Goal: Task Accomplishment & Management: Use online tool/utility

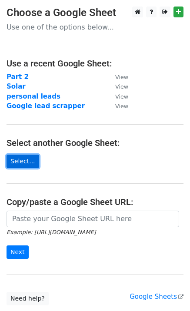
click at [20, 156] on link "Select..." at bounding box center [23, 161] width 33 height 13
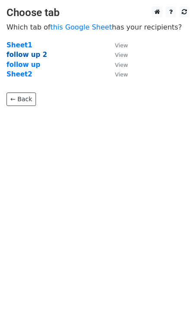
click at [36, 58] on strong "follow up 2" at bounding box center [27, 55] width 41 height 8
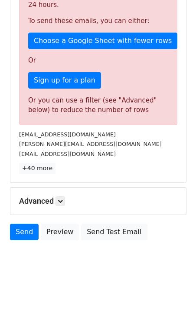
scroll to position [245, 0]
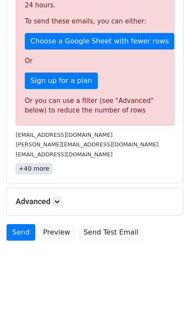
click at [41, 171] on link "+40 more" at bounding box center [34, 168] width 36 height 11
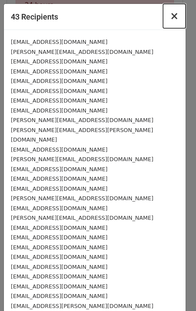
click at [170, 19] on span "×" at bounding box center [174, 16] width 9 height 12
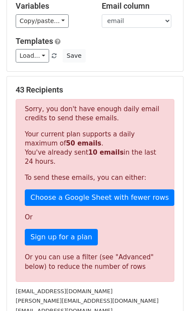
scroll to position [69, 0]
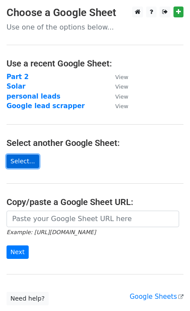
click at [29, 158] on link "Select..." at bounding box center [23, 161] width 33 height 13
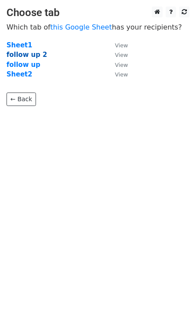
click at [35, 57] on strong "follow up 2" at bounding box center [27, 55] width 41 height 8
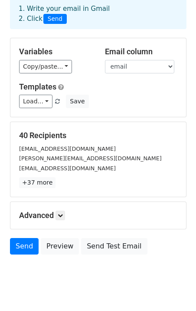
scroll to position [49, 0]
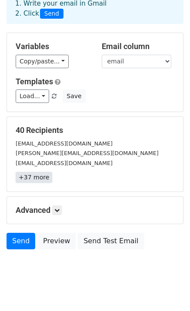
click at [30, 178] on link "+37 more" at bounding box center [34, 177] width 36 height 11
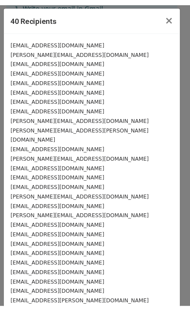
scroll to position [0, 0]
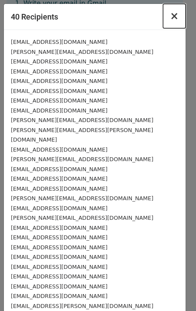
click at [170, 21] on span "×" at bounding box center [174, 16] width 9 height 12
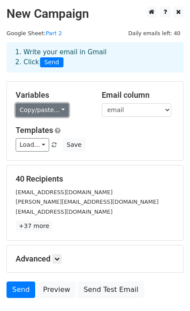
click at [24, 115] on link "Copy/paste..." at bounding box center [42, 109] width 53 height 13
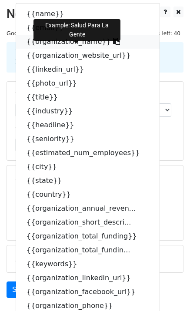
click at [113, 42] on icon at bounding box center [116, 41] width 7 height 7
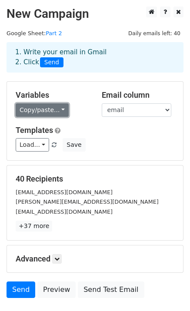
click at [55, 106] on link "Copy/paste..." at bounding box center [42, 109] width 53 height 13
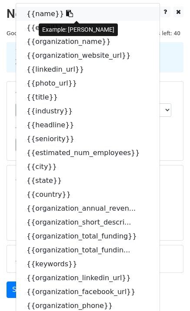
click at [53, 10] on link "{{name}}" at bounding box center [87, 14] width 143 height 14
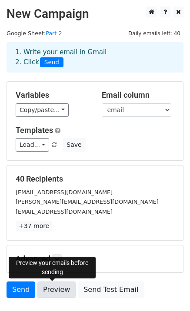
click at [54, 282] on link "Preview" at bounding box center [56, 289] width 38 height 16
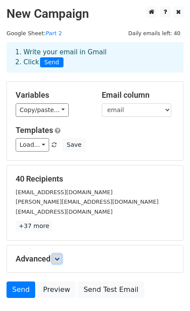
click at [59, 260] on icon at bounding box center [56, 258] width 5 height 5
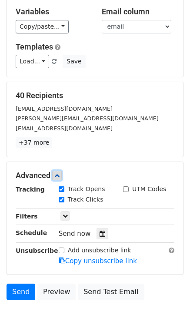
scroll to position [108, 0]
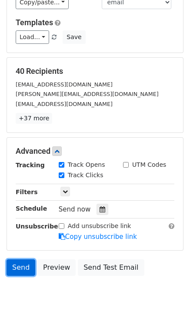
click at [28, 264] on link "Send" at bounding box center [21, 267] width 29 height 16
